Goal: Task Accomplishment & Management: Complete application form

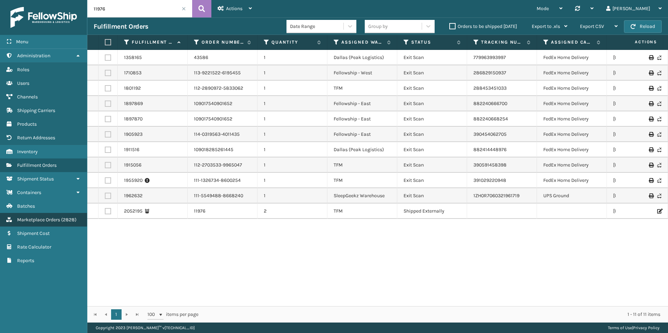
click at [64, 219] on span "( 2828 )" at bounding box center [68, 220] width 15 height 6
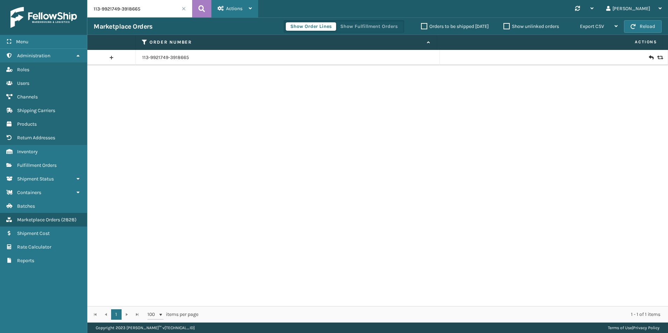
click at [233, 10] on span "Actions" at bounding box center [234, 9] width 16 height 6
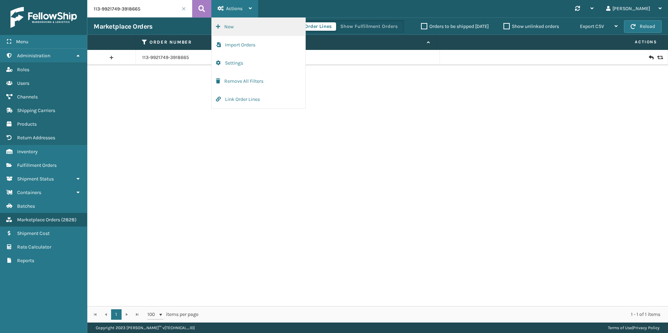
click at [234, 24] on button "New" at bounding box center [259, 27] width 94 height 18
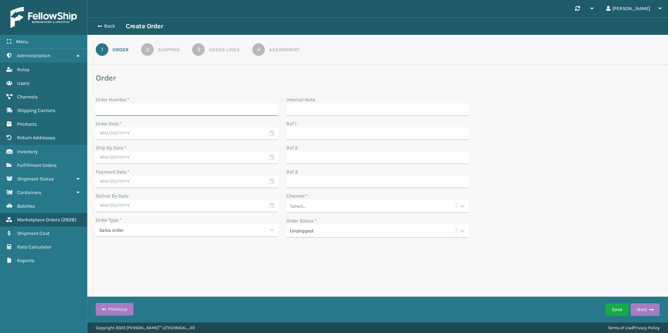
paste input "108914382204859"
type input "108914382204859-R"
click at [199, 136] on input "text" at bounding box center [187, 133] width 182 height 13
click at [165, 205] on div "26" at bounding box center [164, 208] width 10 height 10
type input "09/26/2025"
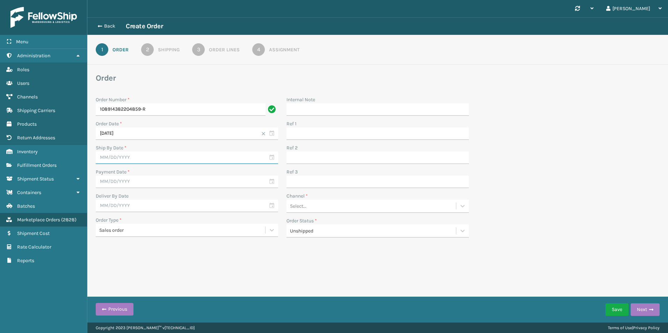
click at [153, 159] on input "text" at bounding box center [187, 158] width 182 height 13
click at [174, 235] on div "27" at bounding box center [175, 232] width 10 height 10
type input "09/27/2025"
click at [145, 179] on input "text" at bounding box center [187, 182] width 182 height 13
click at [167, 256] on div "26" at bounding box center [164, 256] width 10 height 10
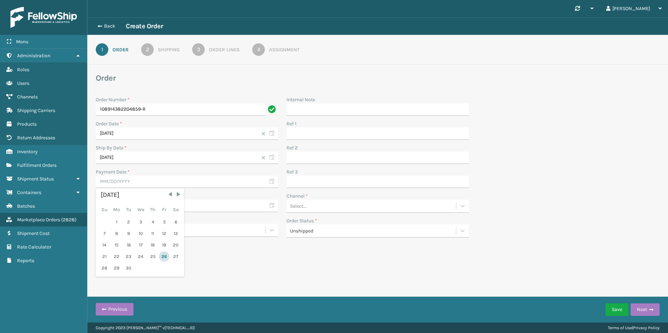
type input "09/26/2025"
click at [133, 206] on input "text" at bounding box center [187, 206] width 182 height 13
click at [220, 254] on div "Back Create Order 1 Order 2 Shipping 3 Order Lines 4 Assignment Order Order Num…" at bounding box center [377, 142] width 580 height 250
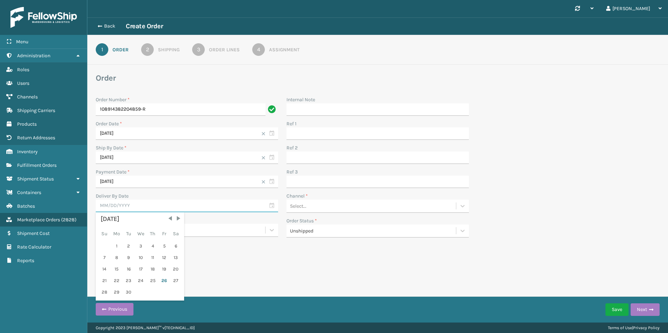
click at [169, 211] on input "text" at bounding box center [187, 206] width 182 height 13
click at [231, 248] on div "Back Create Order 1 Order 2 Shipping 3 Order Lines 4 Assignment Order Order Num…" at bounding box center [377, 142] width 580 height 250
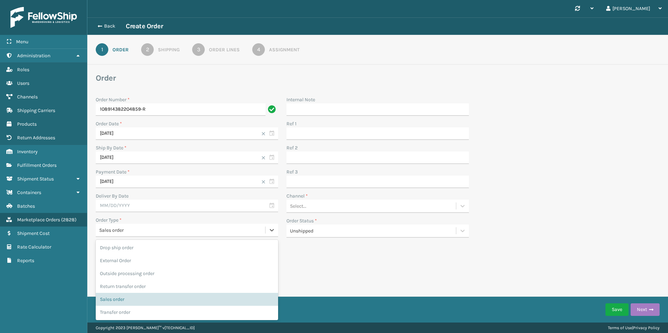
click at [155, 230] on div "Sales order" at bounding box center [182, 230] width 167 height 7
click at [140, 301] on div "Sales order" at bounding box center [187, 299] width 182 height 13
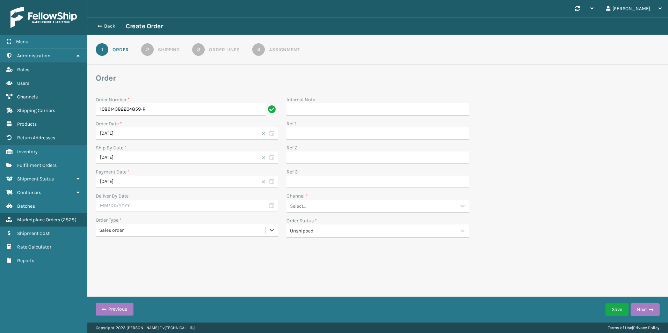
click at [311, 267] on div "Back Create Order 1 Order 2 Shipping 3 Order Lines 4 Assignment Order Order Num…" at bounding box center [377, 142] width 580 height 250
drag, startPoint x: 153, startPoint y: 191, endPoint x: 149, endPoint y: 198, distance: 8.3
click at [149, 198] on div "Order Number * 108914382204859-R Order Date * 09/26/2025 Ship By Date * 09/27/2…" at bounding box center [186, 169] width 191 height 146
drag, startPoint x: 149, startPoint y: 198, endPoint x: 136, endPoint y: 217, distance: 23.0
click at [135, 218] on div "Order Type *" at bounding box center [187, 219] width 182 height 7
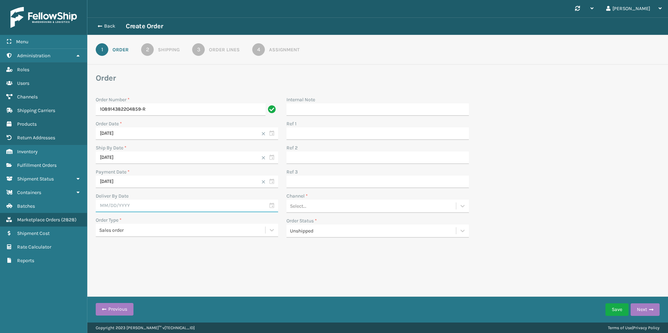
click at [141, 206] on input "text" at bounding box center [187, 206] width 182 height 13
click at [115, 293] on div "29" at bounding box center [117, 292] width 12 height 10
type input "09/29/2025"
click at [407, 199] on div "Channel *" at bounding box center [377, 195] width 182 height 7
click at [405, 203] on div "Select..." at bounding box center [370, 206] width 169 height 12
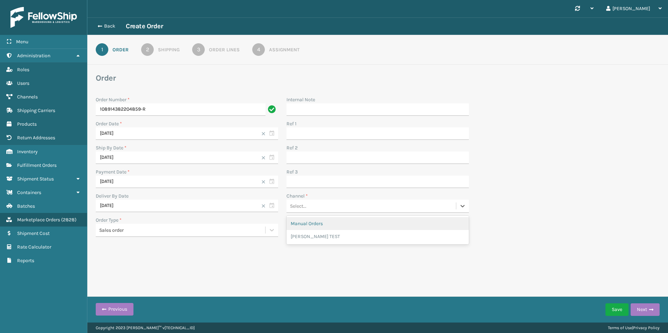
click at [383, 226] on div "Manual Orders" at bounding box center [377, 223] width 182 height 13
click at [641, 309] on button "Next" at bounding box center [644, 309] width 29 height 13
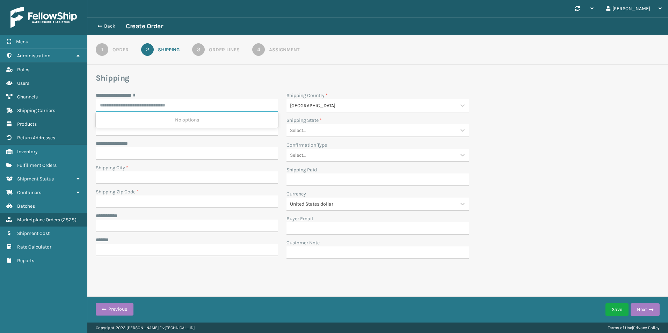
paste input "**********"
drag, startPoint x: 163, startPoint y: 106, endPoint x: 145, endPoint y: 102, distance: 18.0
click at [145, 102] on input "**********" at bounding box center [181, 105] width 170 height 13
click at [220, 102] on input "**********" at bounding box center [181, 105] width 170 height 13
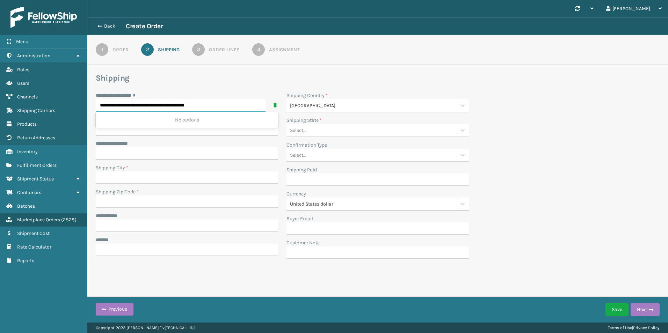
click at [220, 102] on input "**********" at bounding box center [181, 105] width 170 height 13
click at [222, 104] on input "**********" at bounding box center [181, 105] width 170 height 13
click at [215, 121] on div "151 DUNKLEY AVE, SOUTH HAVEN, MI" at bounding box center [187, 119] width 182 height 13
type input "**********"
type input "SOUTH HAVEN"
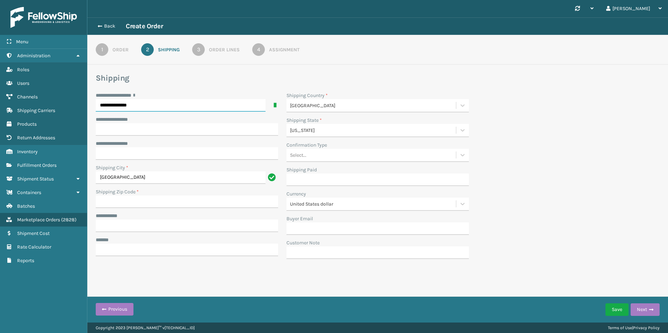
type input "49090-1488"
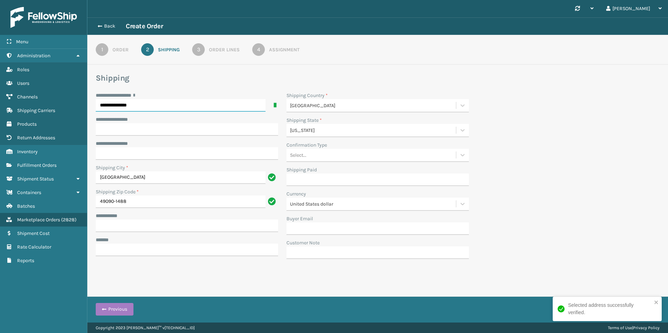
type input "**********"
click at [122, 131] on input "**********" at bounding box center [187, 129] width 182 height 13
paste input "********"
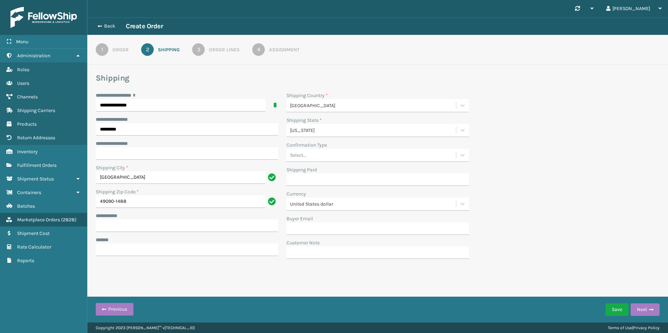
type input "********"
click at [201, 140] on div "**********" at bounding box center [187, 143] width 182 height 7
paste input "**********"
type input "**********"
click at [138, 251] on input "***** *" at bounding box center [187, 250] width 182 height 13
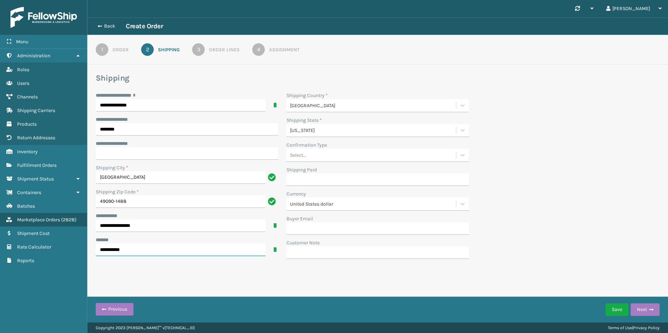
type input "**********"
click at [512, 92] on div "**********" at bounding box center [377, 177] width 572 height 171
click at [636, 305] on button "Next" at bounding box center [644, 309] width 29 height 13
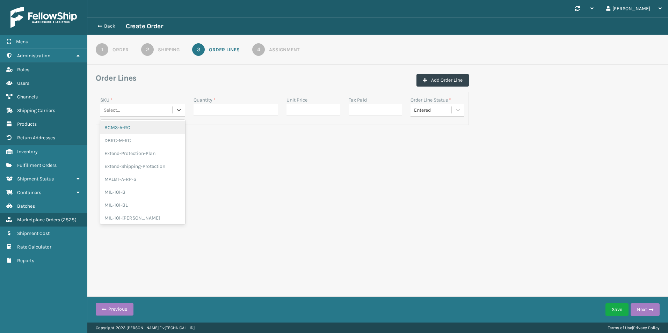
click at [116, 109] on div "Select..." at bounding box center [112, 109] width 16 height 7
type input "MIL-TRNDL"
click at [147, 126] on div "MIL-TRNDL" at bounding box center [142, 127] width 85 height 13
click at [204, 109] on input "Quantity *" at bounding box center [235, 110] width 85 height 13
type input "1"
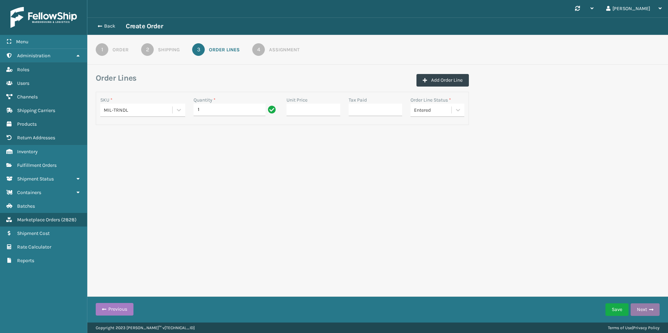
click at [657, 308] on button "Next" at bounding box center [644, 309] width 29 height 13
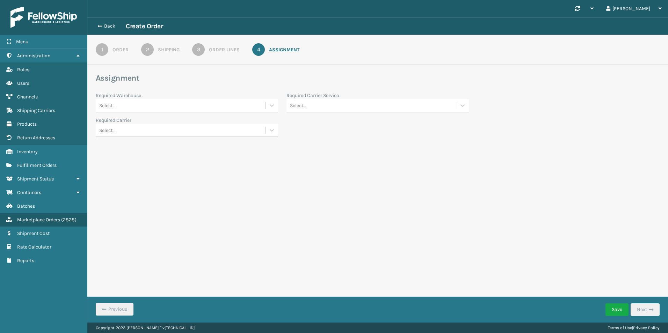
click at [145, 99] on div "Required Warehouse" at bounding box center [187, 95] width 182 height 7
click at [142, 102] on div "Select..." at bounding box center [180, 106] width 169 height 12
click at [133, 171] on div "[US_STATE] (TF Fulfillment)" at bounding box center [187, 174] width 182 height 13
click at [127, 132] on div "Select..." at bounding box center [180, 131] width 169 height 12
click at [131, 146] on div "Fellowship FedEx" at bounding box center [187, 147] width 182 height 13
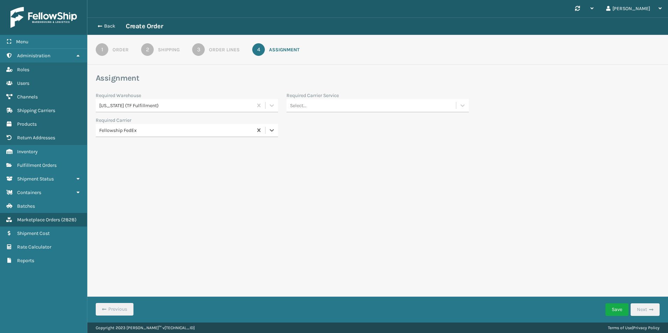
click at [307, 104] on div "Select..." at bounding box center [370, 106] width 169 height 12
click at [320, 211] on div "FedEx Ground" at bounding box center [377, 213] width 182 height 13
click at [617, 309] on button "Save" at bounding box center [616, 309] width 23 height 13
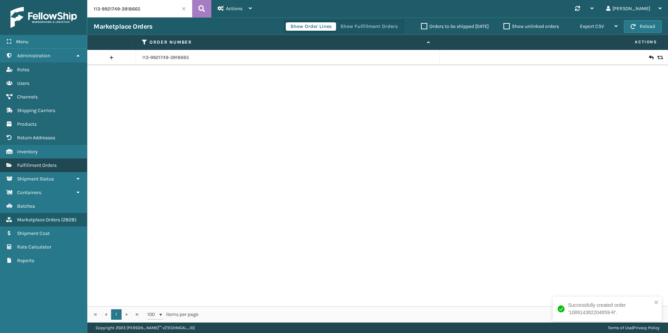
click at [55, 163] on span "Fulfillment Orders" at bounding box center [36, 165] width 39 height 6
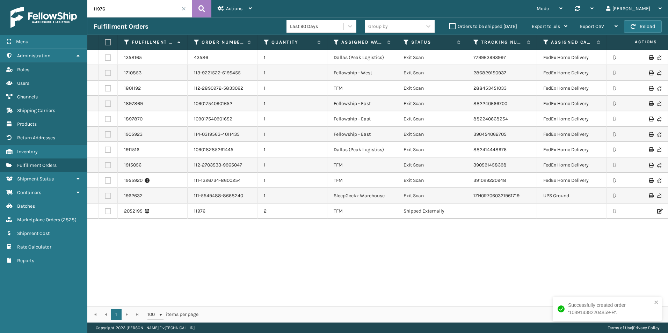
drag, startPoint x: 494, startPoint y: 255, endPoint x: 483, endPoint y: 236, distance: 21.6
click at [494, 255] on div "1358165 43586 1 Dallas (Peak Logistics) Exit Scan 779963993997 FedEx Home Deliv…" at bounding box center [377, 178] width 580 height 256
click at [66, 216] on link "Marketplace Orders ( 2828 )" at bounding box center [43, 220] width 87 height 14
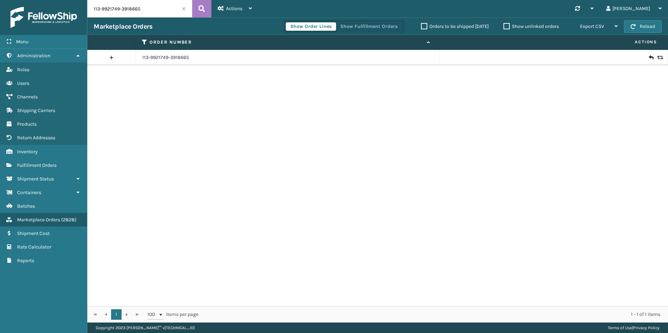
click at [110, 11] on input "113-9921749-3918665" at bounding box center [139, 8] width 105 height 17
drag, startPoint x: 110, startPoint y: 11, endPoint x: 108, endPoint y: 8, distance: 3.6
click at [108, 8] on input "113-9921749-3918665" at bounding box center [139, 8] width 105 height 17
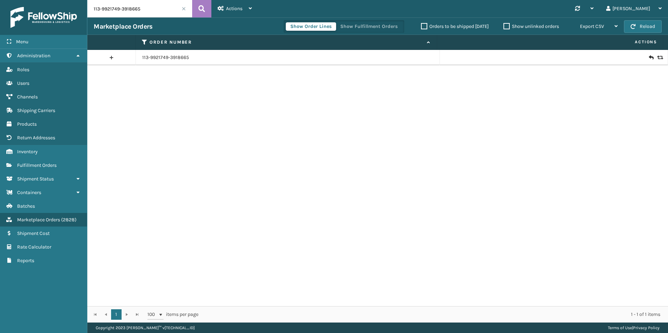
click at [108, 8] on input "113-9921749-3918665" at bounding box center [139, 8] width 105 height 17
paste input "1-8880332-2077031"
type input "111-8880332-2077031"
click at [200, 2] on button at bounding box center [201, 8] width 19 height 17
drag, startPoint x: 47, startPoint y: 165, endPoint x: 66, endPoint y: 125, distance: 44.4
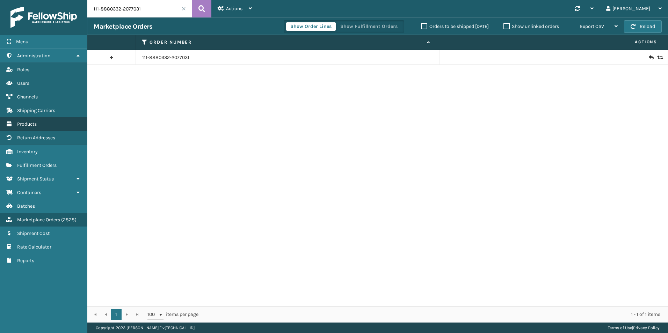
click at [47, 165] on span "Fulfillment Orders" at bounding box center [36, 165] width 39 height 6
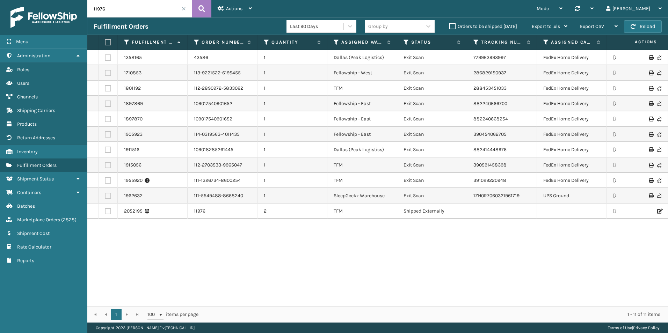
click at [136, 9] on input "11976" at bounding box center [139, 8] width 105 height 17
paste input "1-8880332-2077031"
type input "111-8880332-2077031"
click at [200, 9] on icon at bounding box center [201, 8] width 7 height 10
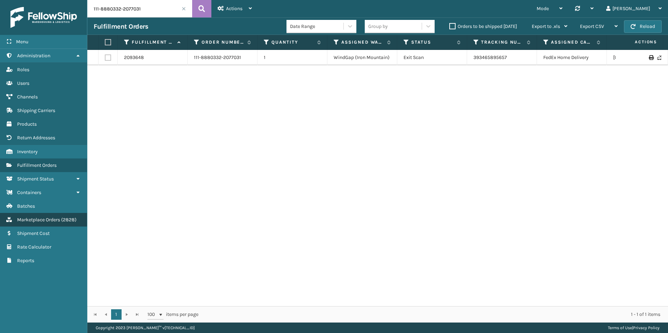
click at [58, 220] on span "Marketplace Orders" at bounding box center [38, 220] width 43 height 6
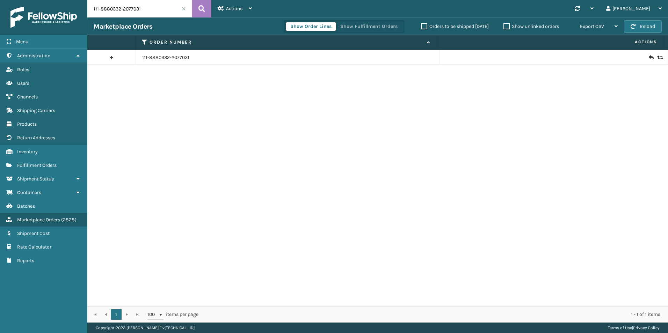
click at [657, 57] on icon at bounding box center [659, 57] width 4 height 5
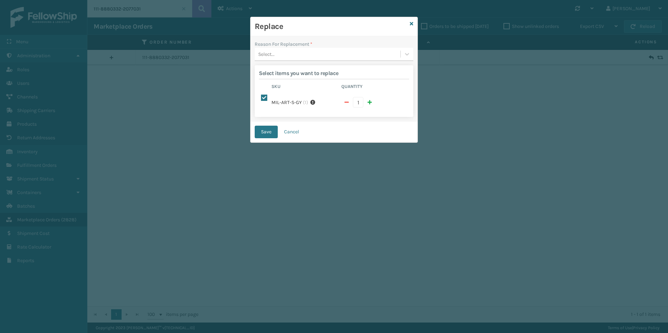
click at [275, 57] on div "Select..." at bounding box center [328, 55] width 146 height 12
click at [274, 77] on div "Arrived damaged" at bounding box center [334, 71] width 159 height 13
click at [272, 126] on button "Save" at bounding box center [266, 132] width 23 height 13
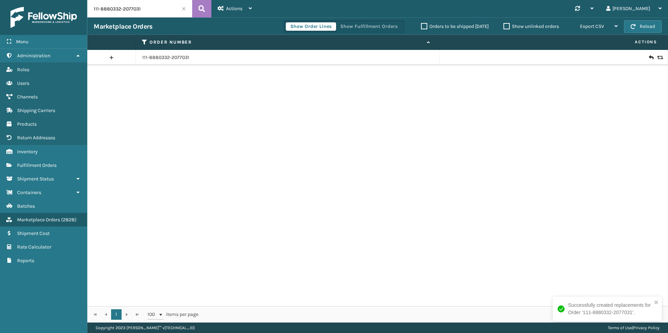
click at [170, 9] on input "111-8880332-2077031" at bounding box center [139, 8] width 105 height 17
paste input "3-9921749-3918665"
type input "113-9921749-3918665"
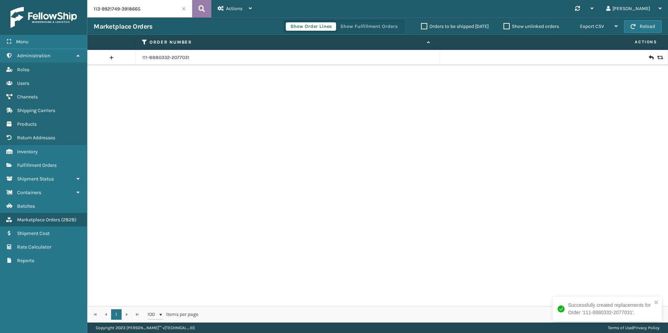
click at [200, 14] on button at bounding box center [201, 8] width 19 height 17
click at [648, 55] on icon at bounding box center [650, 57] width 4 height 7
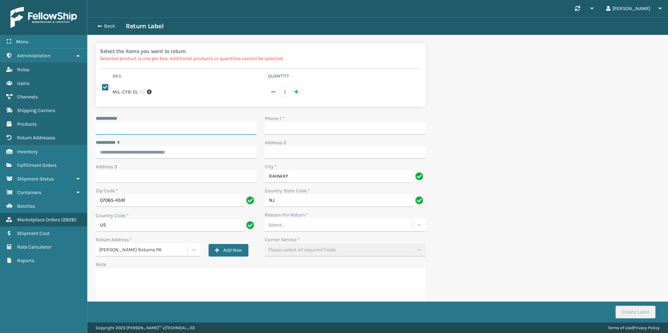
click at [174, 126] on input "**********" at bounding box center [176, 128] width 161 height 13
paste input "**********"
type input "**********"
click at [116, 148] on input "********* *" at bounding box center [176, 152] width 161 height 13
paste input "**********"
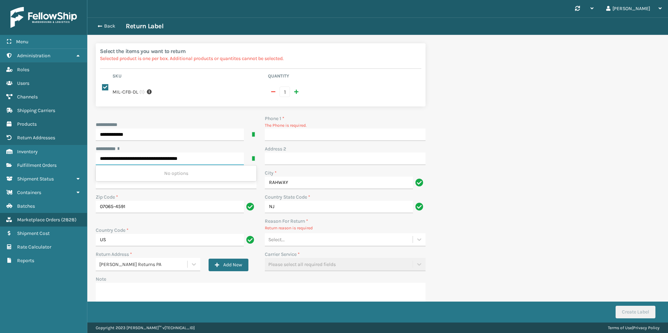
type input "**********"
click at [296, 134] on input "Phone 1 *" at bounding box center [345, 134] width 161 height 13
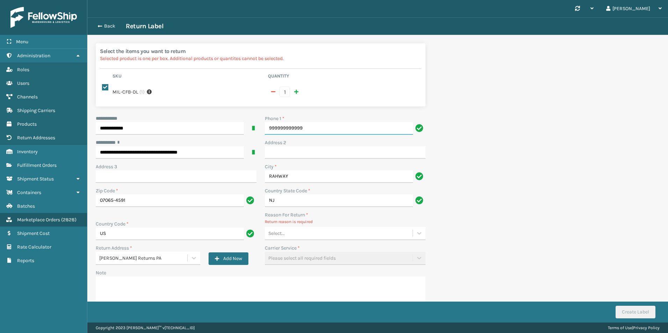
type input "999999999999"
click at [311, 230] on div "Select..." at bounding box center [339, 234] width 148 height 12
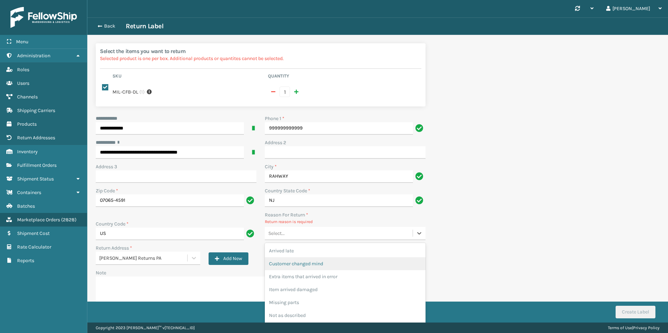
click at [312, 257] on div "Customer changed mind" at bounding box center [345, 263] width 161 height 13
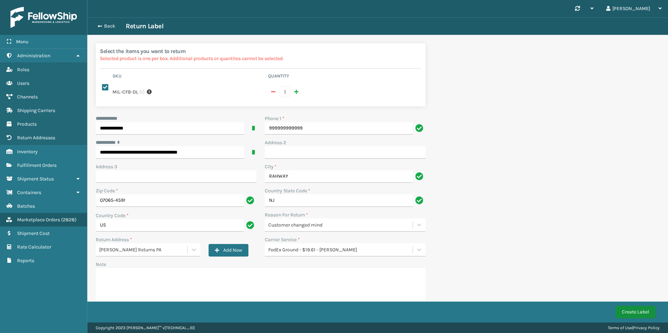
click at [650, 314] on button "Create Label" at bounding box center [635, 312] width 40 height 13
click at [588, 207] on div "**********" at bounding box center [377, 181] width 580 height 329
click at [651, 303] on div "Failed to create return label for order 113-9921749-3918665." at bounding box center [604, 309] width 98 height 19
click at [640, 309] on div "Failed to create return label for order 113-9921749-3918665." at bounding box center [607, 311] width 112 height 33
click at [640, 310] on button "Create Label" at bounding box center [635, 312] width 40 height 13
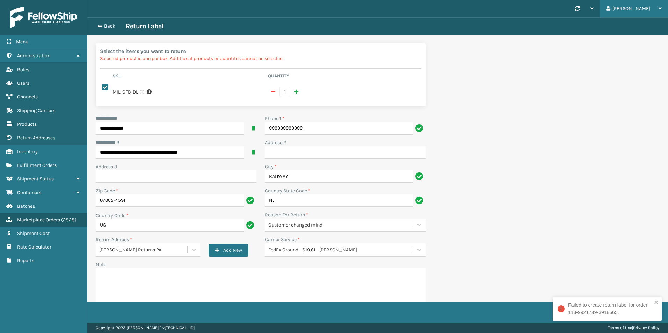
click at [622, 6] on div "Niurka Log Out" at bounding box center [633, 8] width 68 height 17
click at [601, 25] on li "Log Out" at bounding box center [621, 27] width 94 height 19
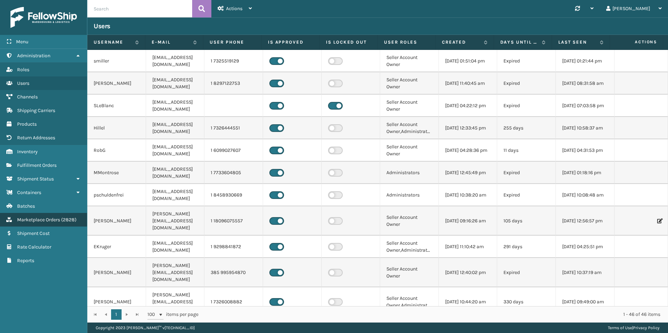
click at [43, 221] on span "Marketplace Orders" at bounding box center [38, 220] width 43 height 6
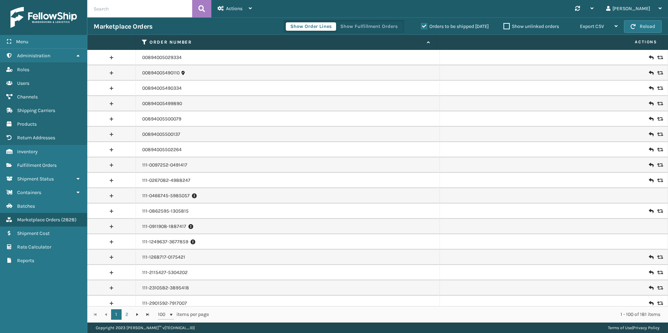
click at [113, 8] on input "text" at bounding box center [139, 8] width 105 height 17
paste input "113-9921749-3918665"
type input "113-9921749-3918665"
click at [199, 14] on button at bounding box center [201, 8] width 19 height 17
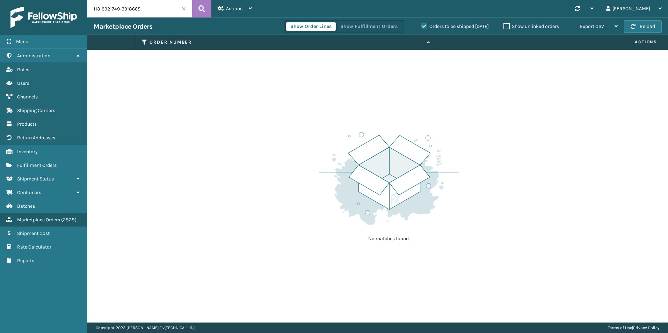
click at [453, 27] on label "Orders to be shipped [DATE]" at bounding box center [455, 26] width 68 height 6
click at [421, 27] on input "Orders to be shipped [DATE]" at bounding box center [421, 24] width 0 height 5
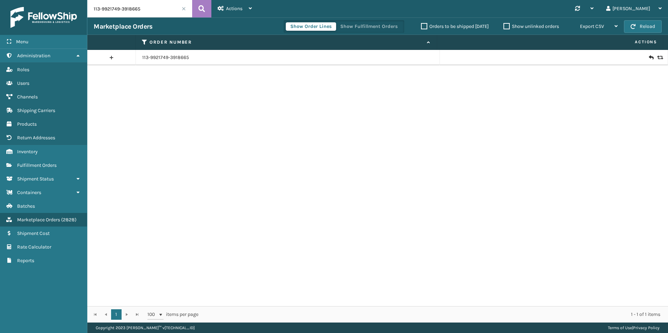
click at [648, 57] on icon at bounding box center [650, 57] width 4 height 7
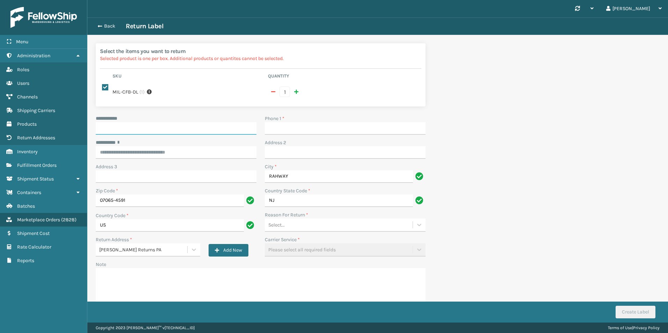
paste input "**********"
type input "**********"
paste input "**********"
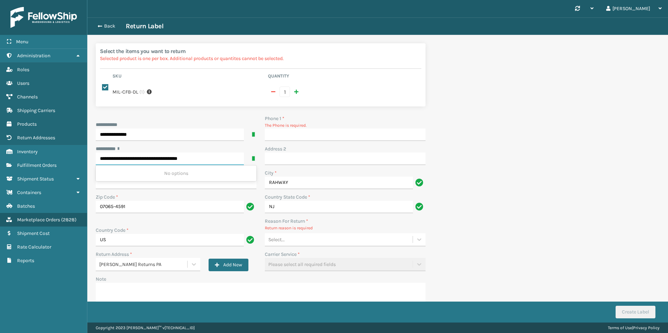
drag, startPoint x: 161, startPoint y: 152, endPoint x: 141, endPoint y: 149, distance: 20.1
click at [141, 153] on input "**********" at bounding box center [170, 159] width 148 height 13
click at [151, 167] on div "[STREET_ADDRESS][PERSON_NAME]" at bounding box center [176, 173] width 161 height 13
type input "**********"
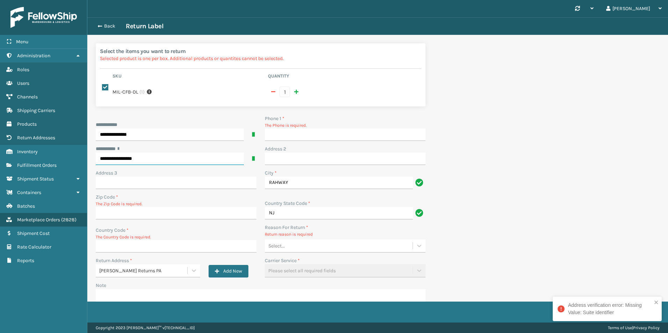
type input "**********"
click at [136, 177] on input "Address 3" at bounding box center [176, 183] width 161 height 13
paste input "Unit 4155"
type input "Unit 4155"
click at [136, 208] on input "Zip Code *" at bounding box center [176, 213] width 161 height 13
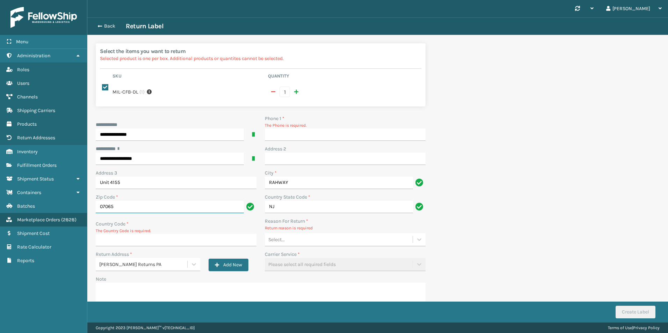
type input "07065"
click at [130, 234] on input "Country Code *" at bounding box center [176, 240] width 161 height 13
type input "US"
type input "999999999999"
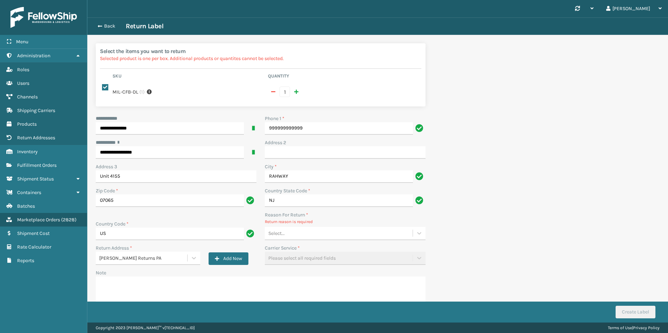
click at [357, 228] on div "Select..." at bounding box center [339, 234] width 148 height 12
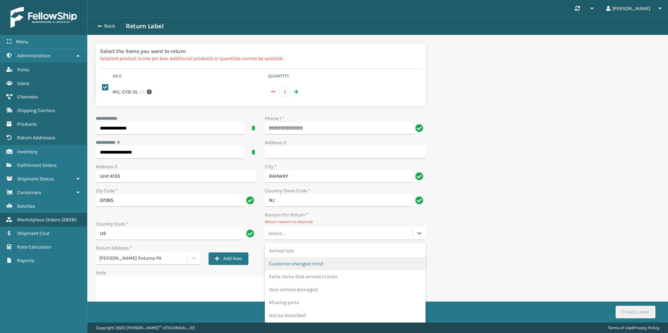
click at [339, 257] on div "Customer changed mind" at bounding box center [345, 263] width 161 height 13
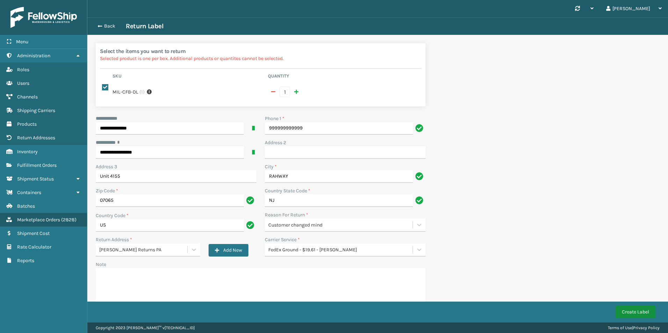
click at [634, 314] on button "Create Label" at bounding box center [635, 312] width 40 height 13
click at [104, 24] on button "Back" at bounding box center [110, 26] width 32 height 6
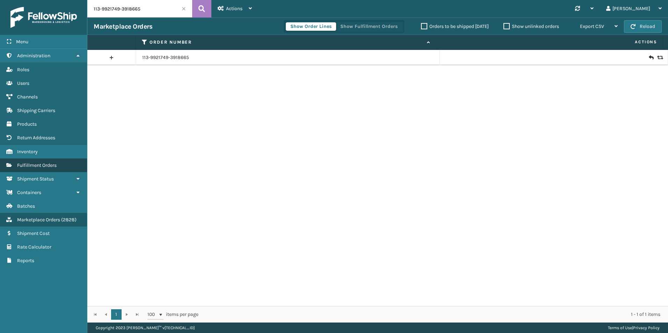
click at [56, 166] on span "Fulfillment Orders" at bounding box center [36, 165] width 39 height 6
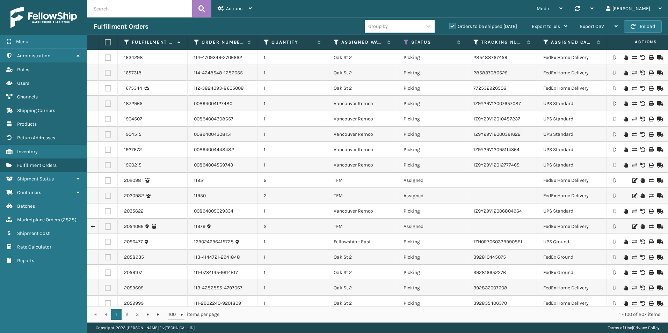
click at [142, 9] on input "text" at bounding box center [139, 8] width 105 height 17
paste input "113-9921749-3918665"
type input "113-9921749-3918665"
click at [201, 11] on icon at bounding box center [201, 8] width 7 height 10
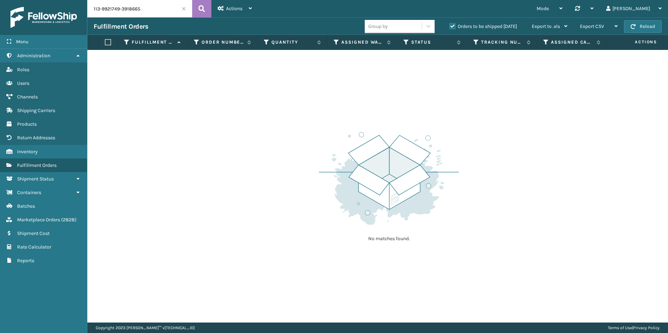
click at [452, 29] on label "Orders to be shipped [DATE]" at bounding box center [483, 26] width 68 height 6
click at [449, 27] on input "Orders to be shipped [DATE]" at bounding box center [449, 24] width 0 height 5
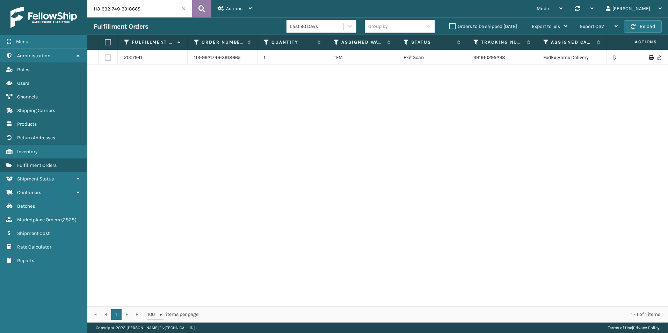
click at [205, 8] on button at bounding box center [201, 8] width 19 height 17
click at [181, 8] on input "113-9921749-3918665" at bounding box center [139, 8] width 105 height 17
click at [183, 7] on span at bounding box center [184, 9] width 4 height 4
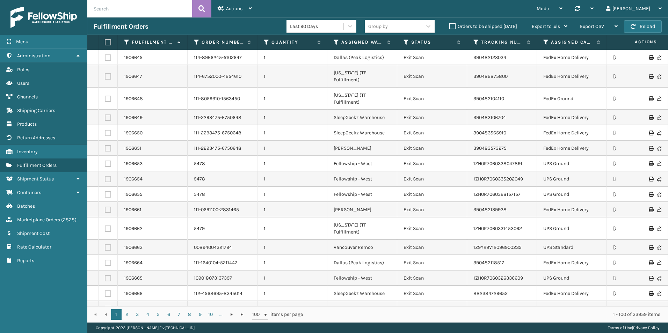
click at [161, 9] on input "text" at bounding box center [139, 8] width 105 height 17
paste input "111-8880332-2077031"
click at [203, 14] on button at bounding box center [201, 8] width 19 height 17
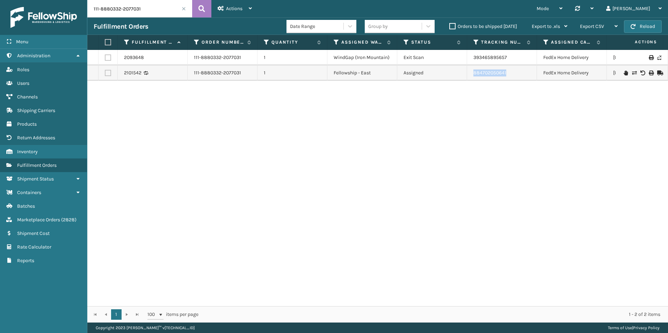
drag, startPoint x: 525, startPoint y: 76, endPoint x: 467, endPoint y: 69, distance: 58.8
click at [467, 69] on td "884702050641" at bounding box center [502, 72] width 70 height 15
copy link "884702050641"
click at [172, 11] on input "111-8880332-2077031" at bounding box center [139, 8] width 105 height 17
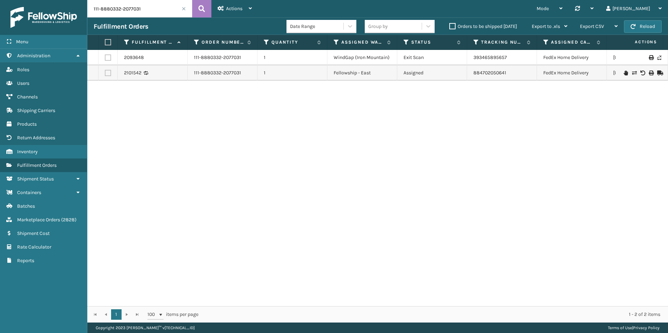
click at [172, 11] on input "111-8880332-2077031" at bounding box center [139, 8] width 105 height 17
paste input "08914382204859"
type input "108914382204859-R"
